Goal: Find specific page/section: Find specific page/section

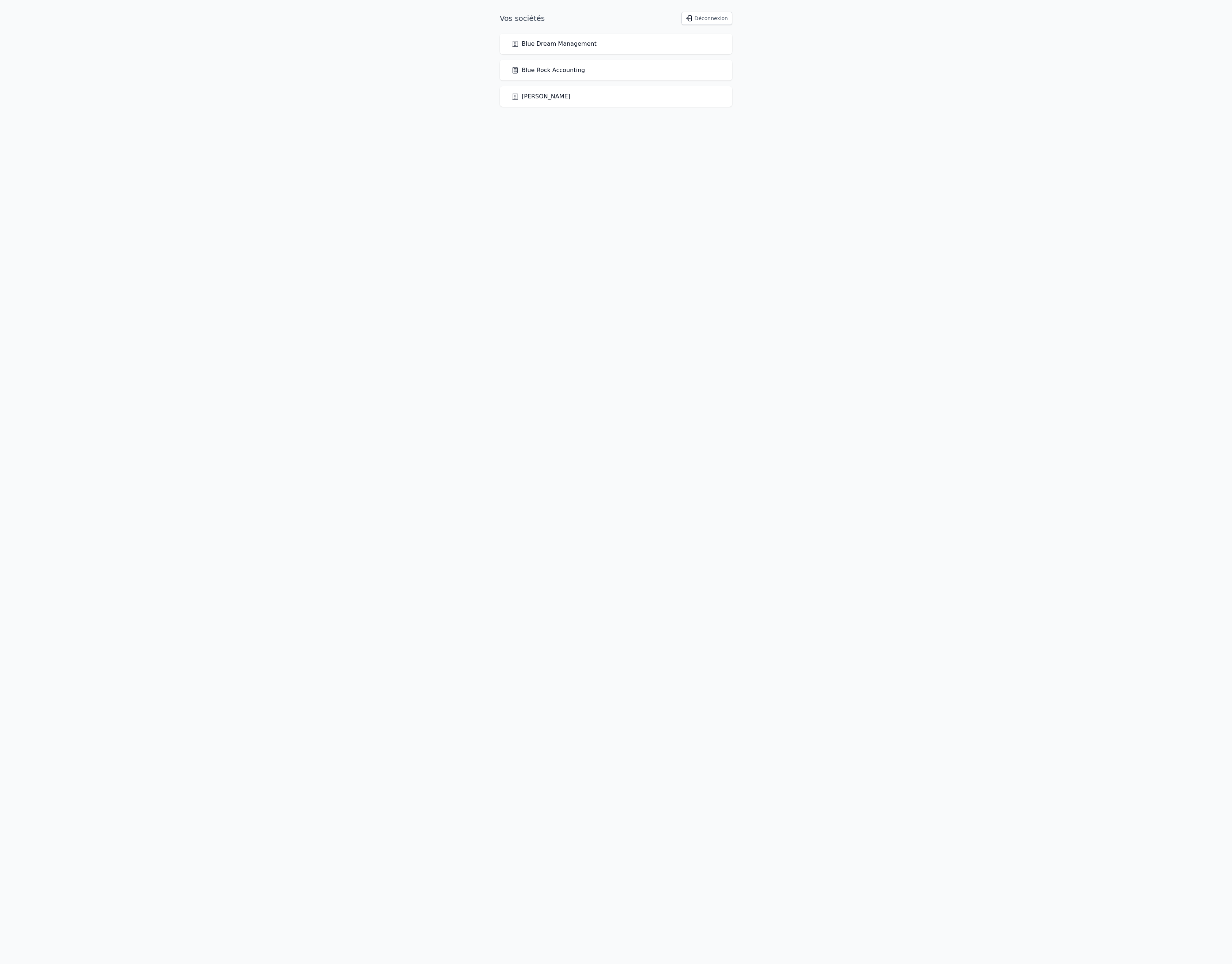
click at [585, 75] on link "Blue Rock Accounting" at bounding box center [548, 70] width 74 height 9
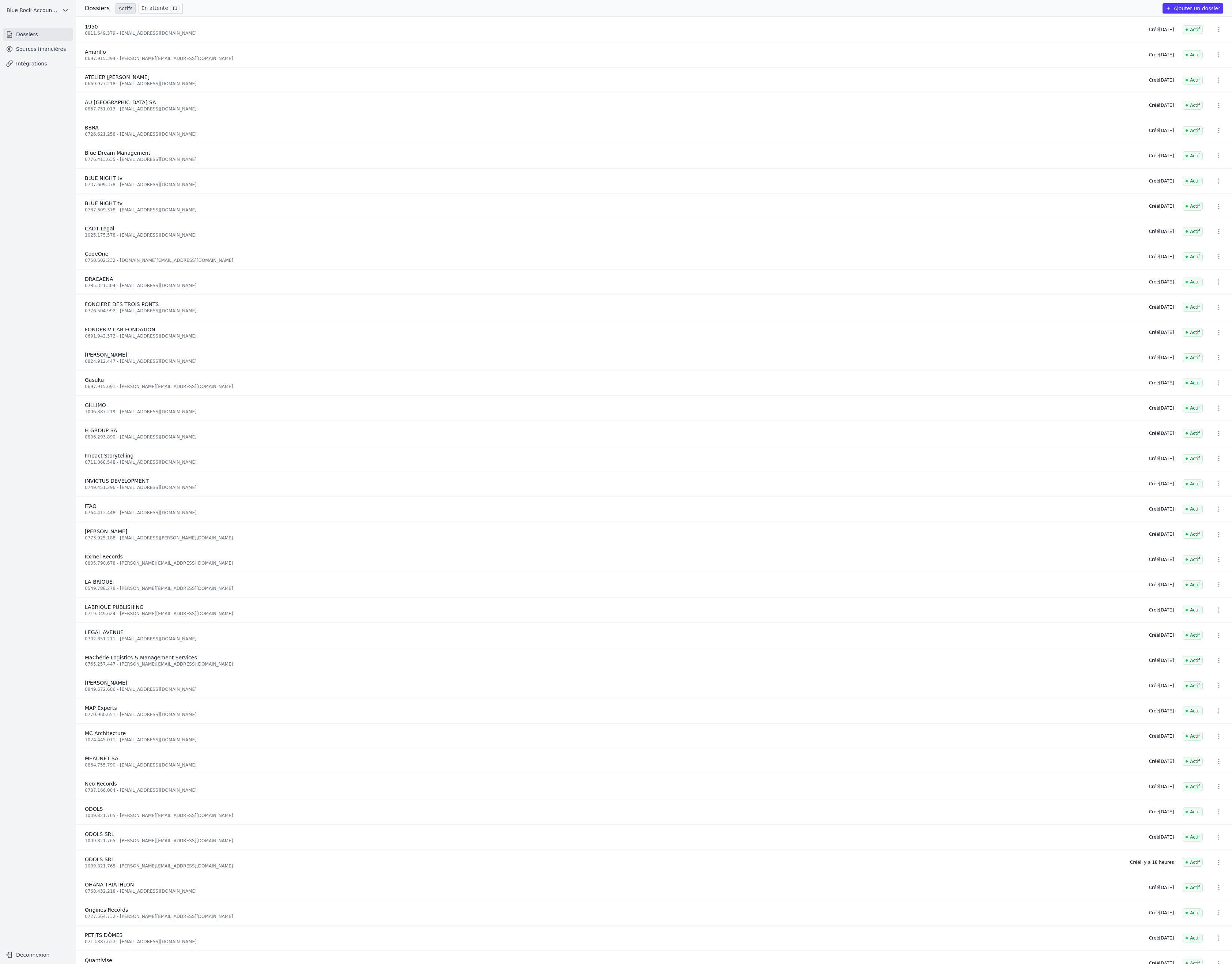
click at [73, 56] on link "Sources financières" at bounding box center [38, 48] width 70 height 13
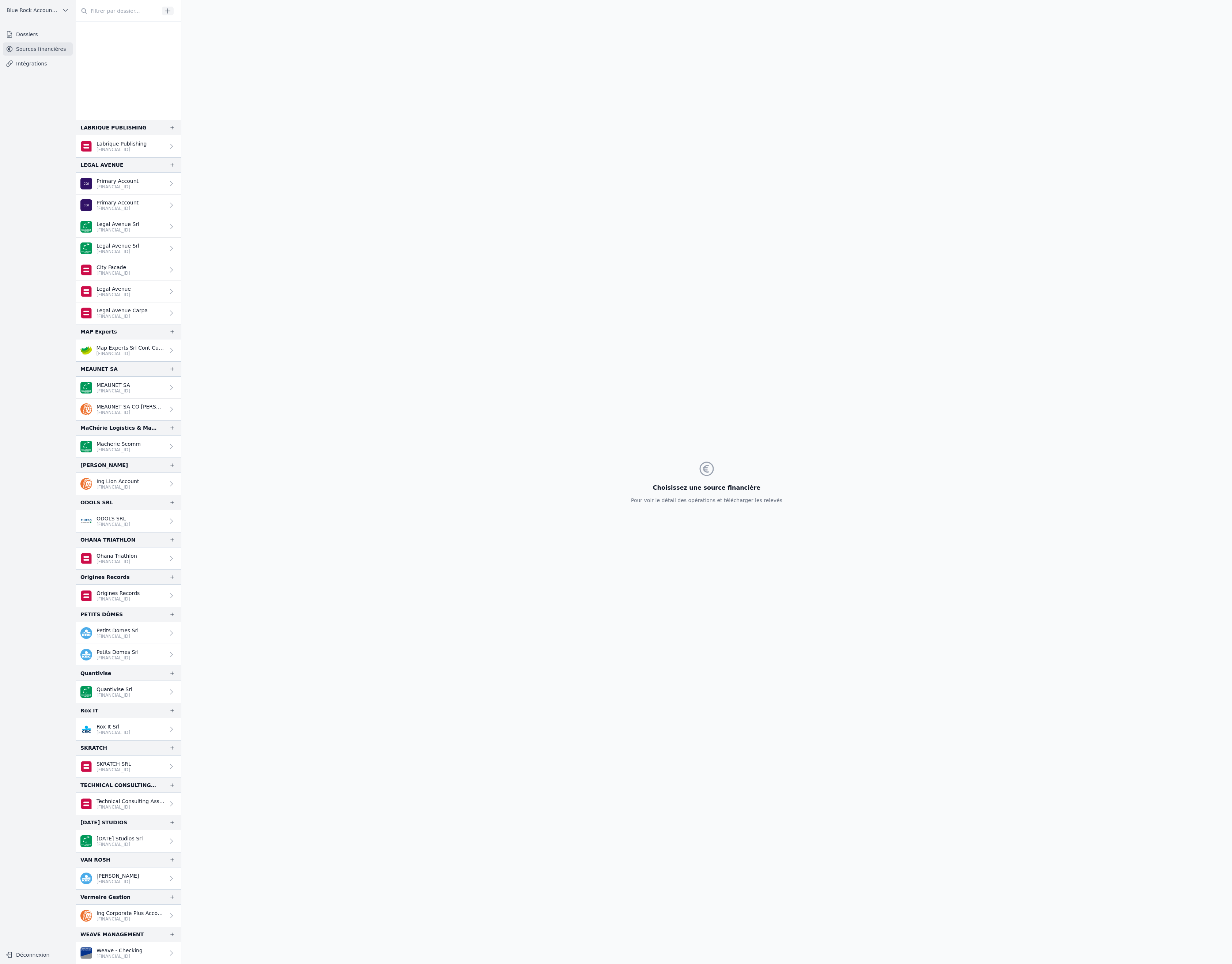
scroll to position [1623, 0]
click at [130, 515] on p "ODOLS SRL" at bounding box center [114, 518] width 34 height 7
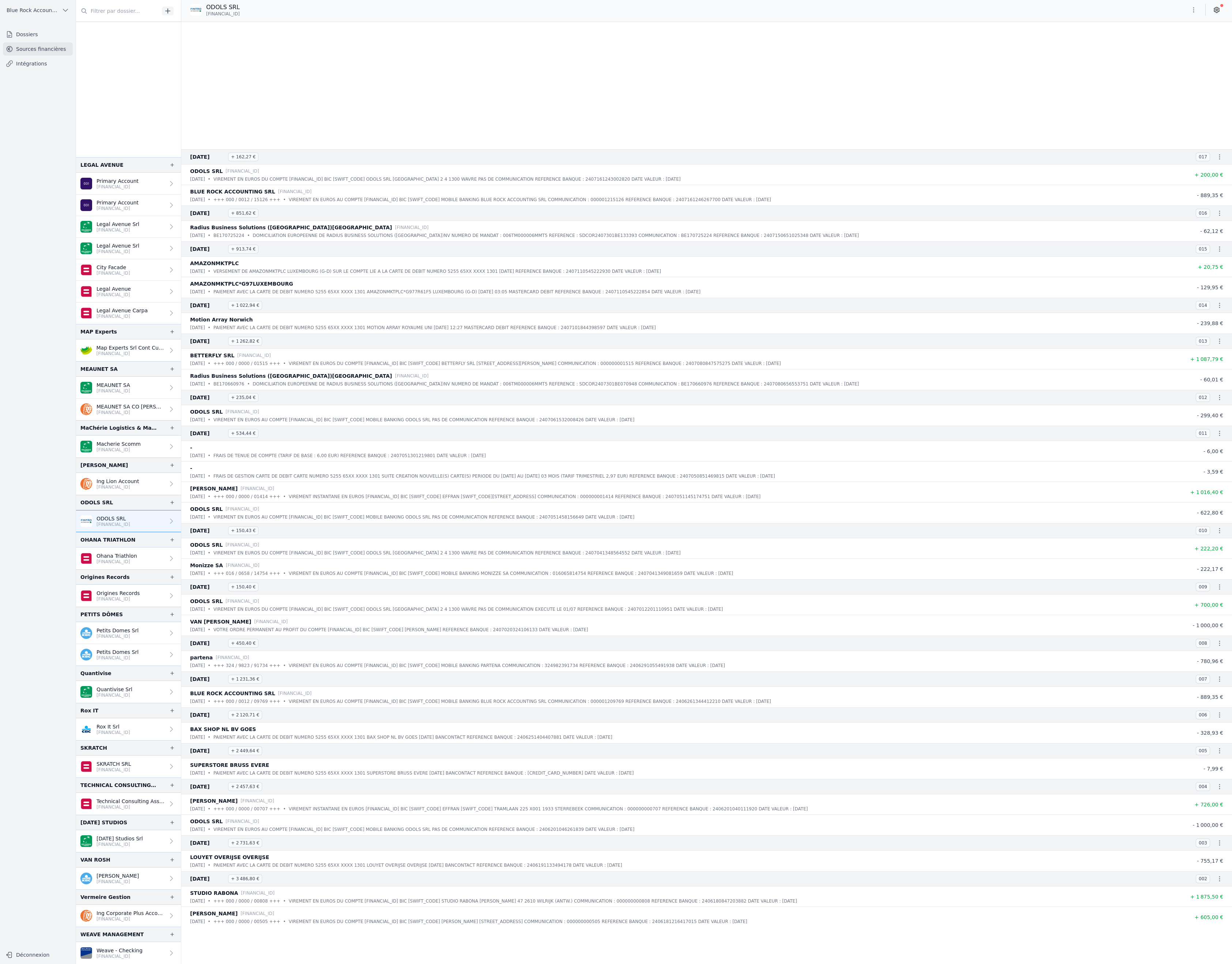
scroll to position [19936, 0]
